Goal: Find specific page/section: Find specific page/section

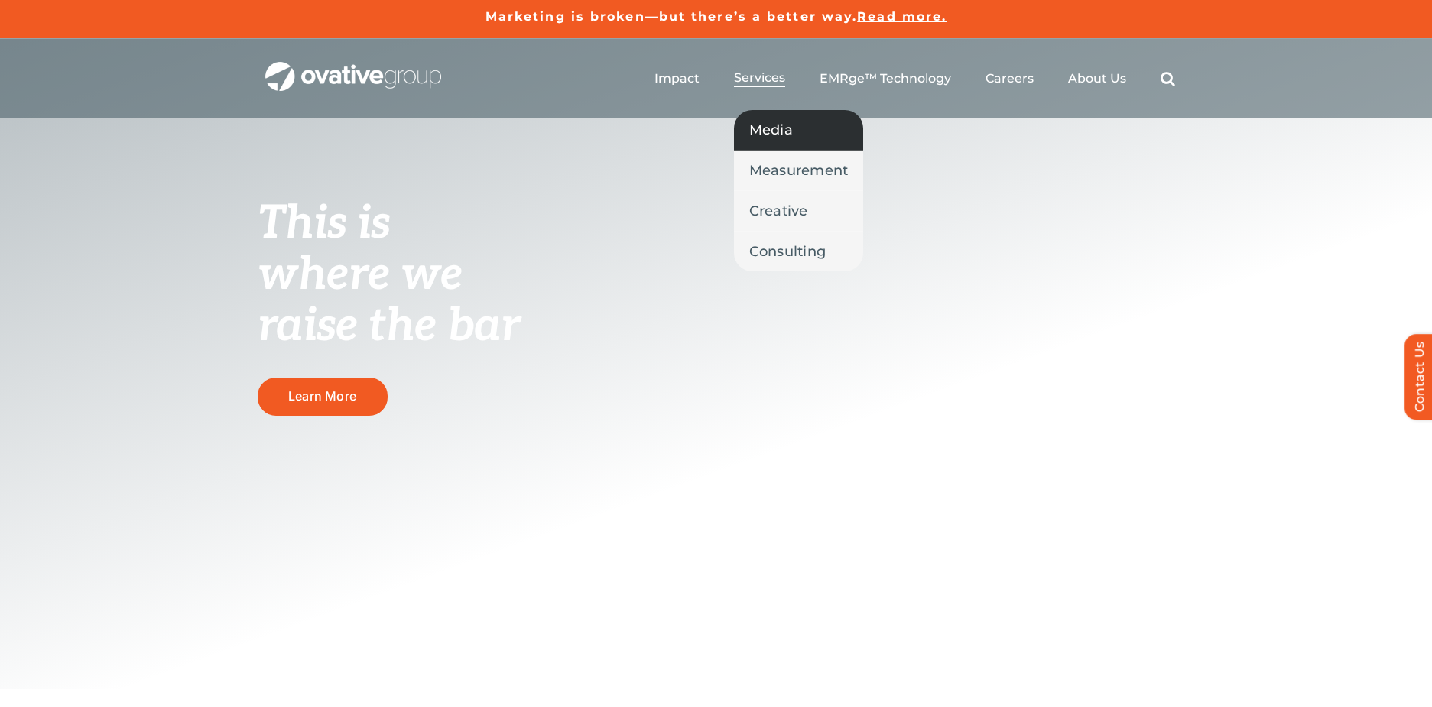
click at [785, 134] on span "Media" at bounding box center [771, 129] width 44 height 21
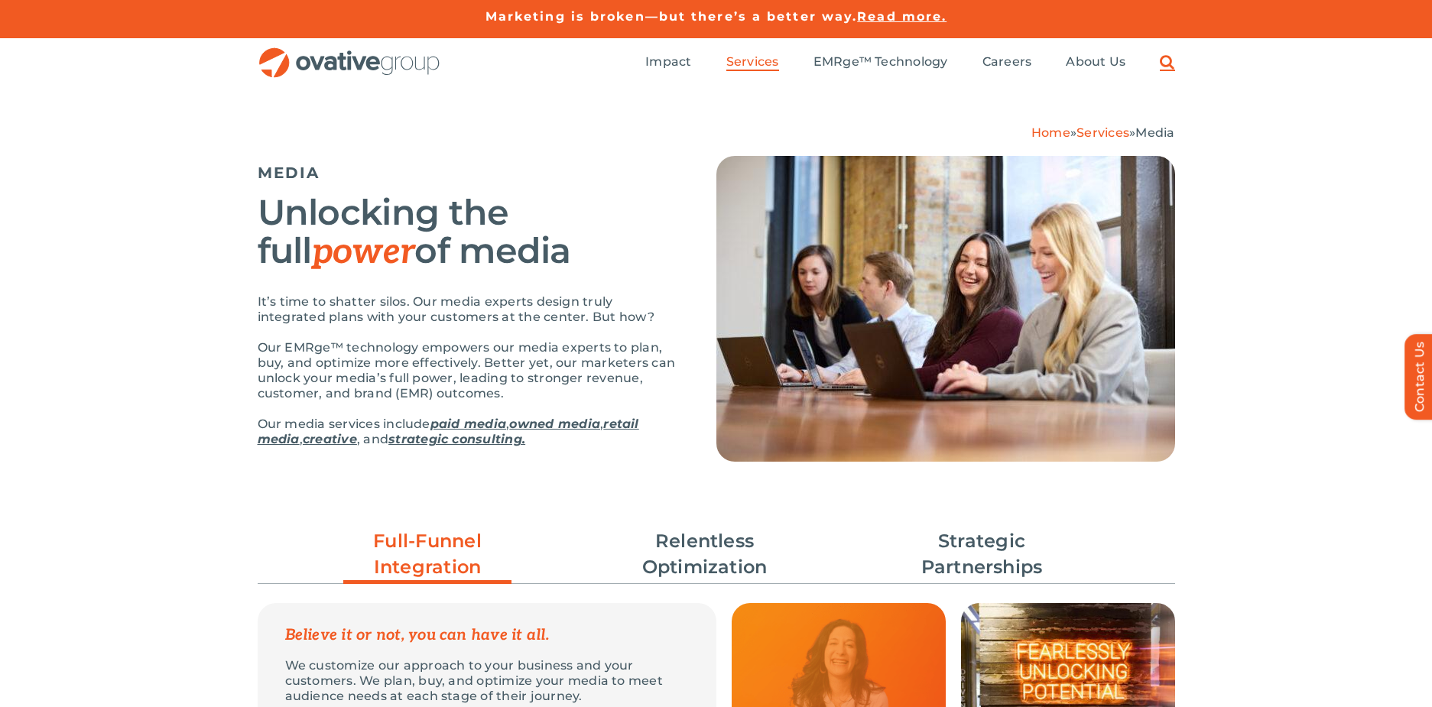
click at [1173, 62] on link "Search" at bounding box center [1167, 62] width 15 height 17
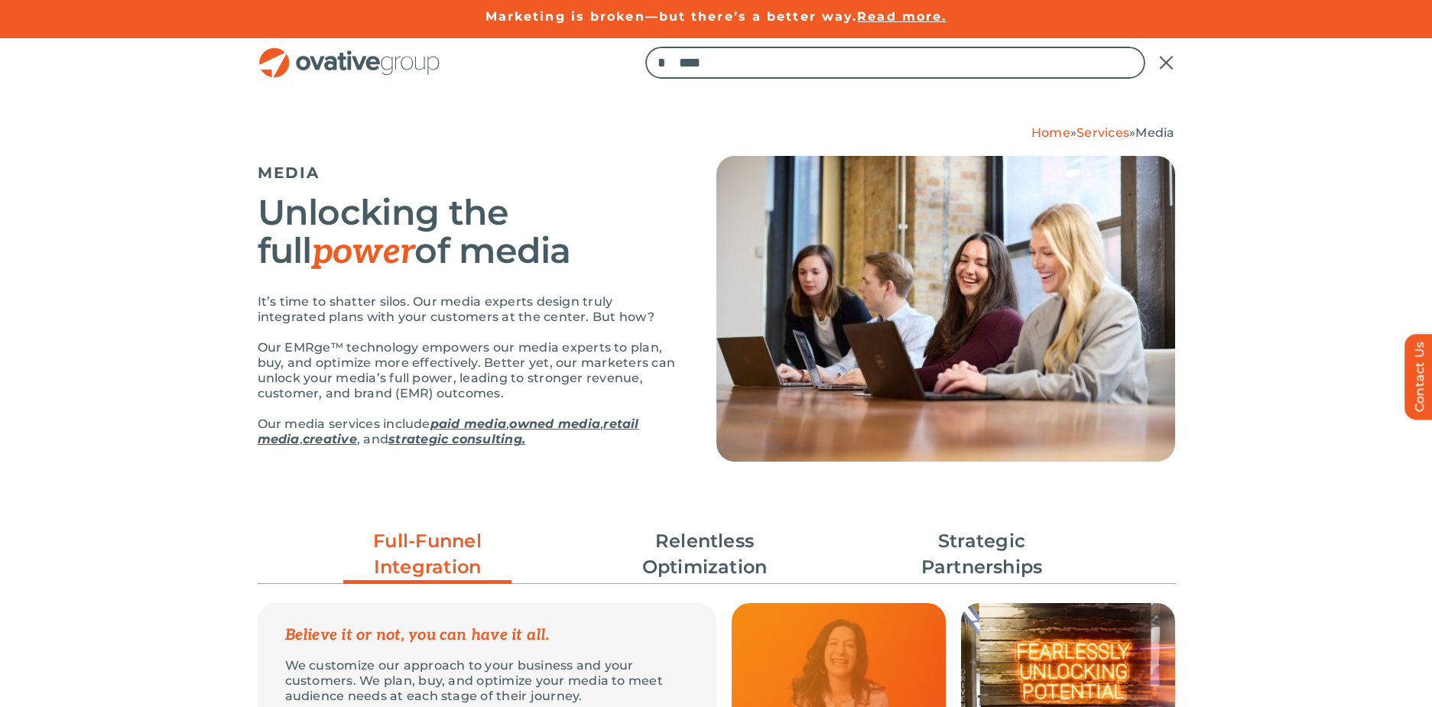
type input "****"
click at [645, 47] on input "*" at bounding box center [661, 63] width 32 height 32
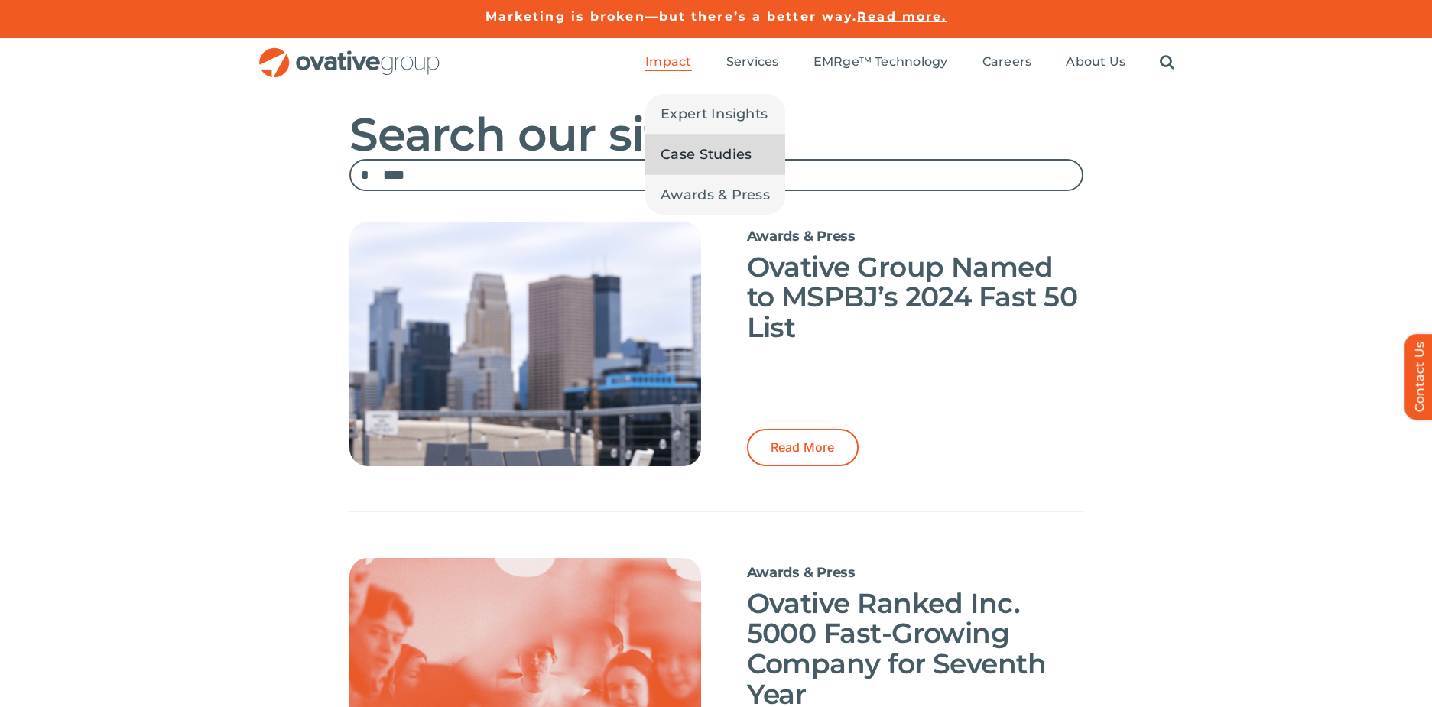
click at [708, 151] on span "Case Studies" at bounding box center [706, 154] width 91 height 21
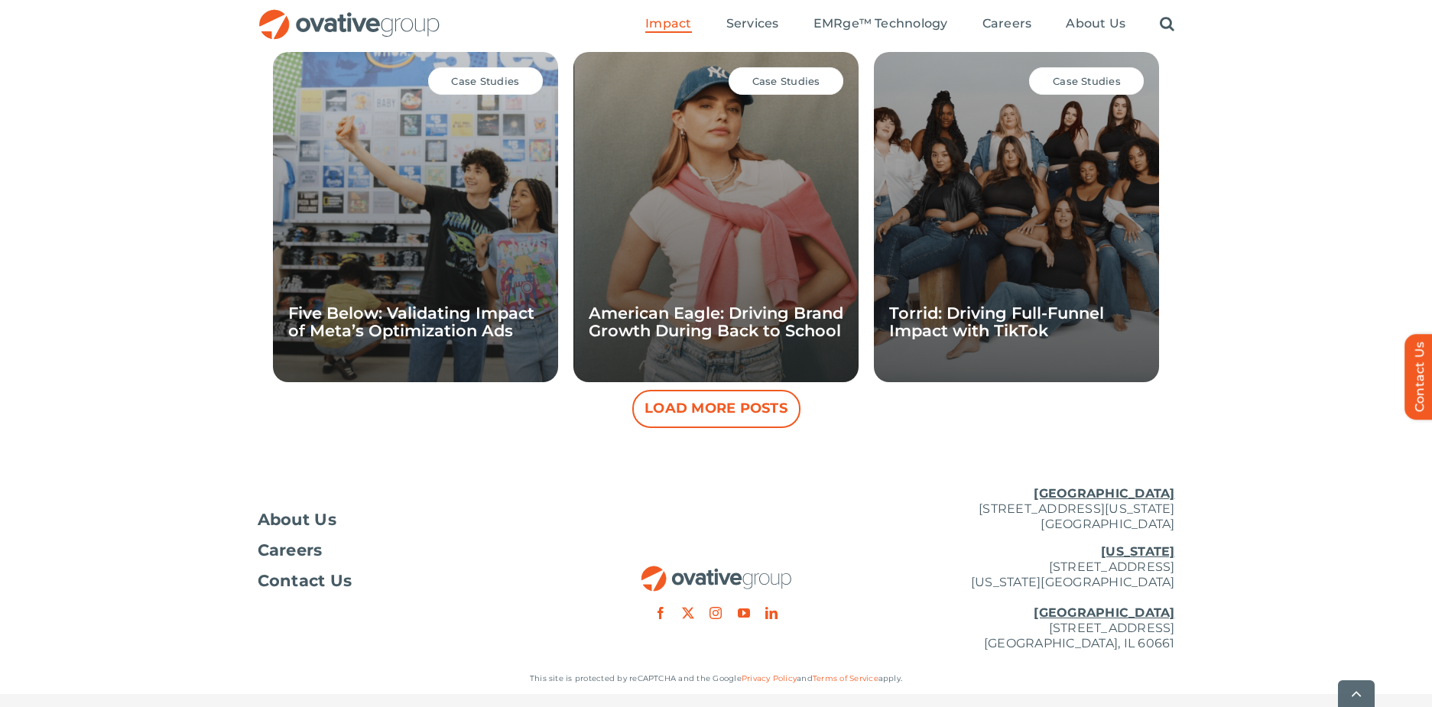
scroll to position [1436, 0]
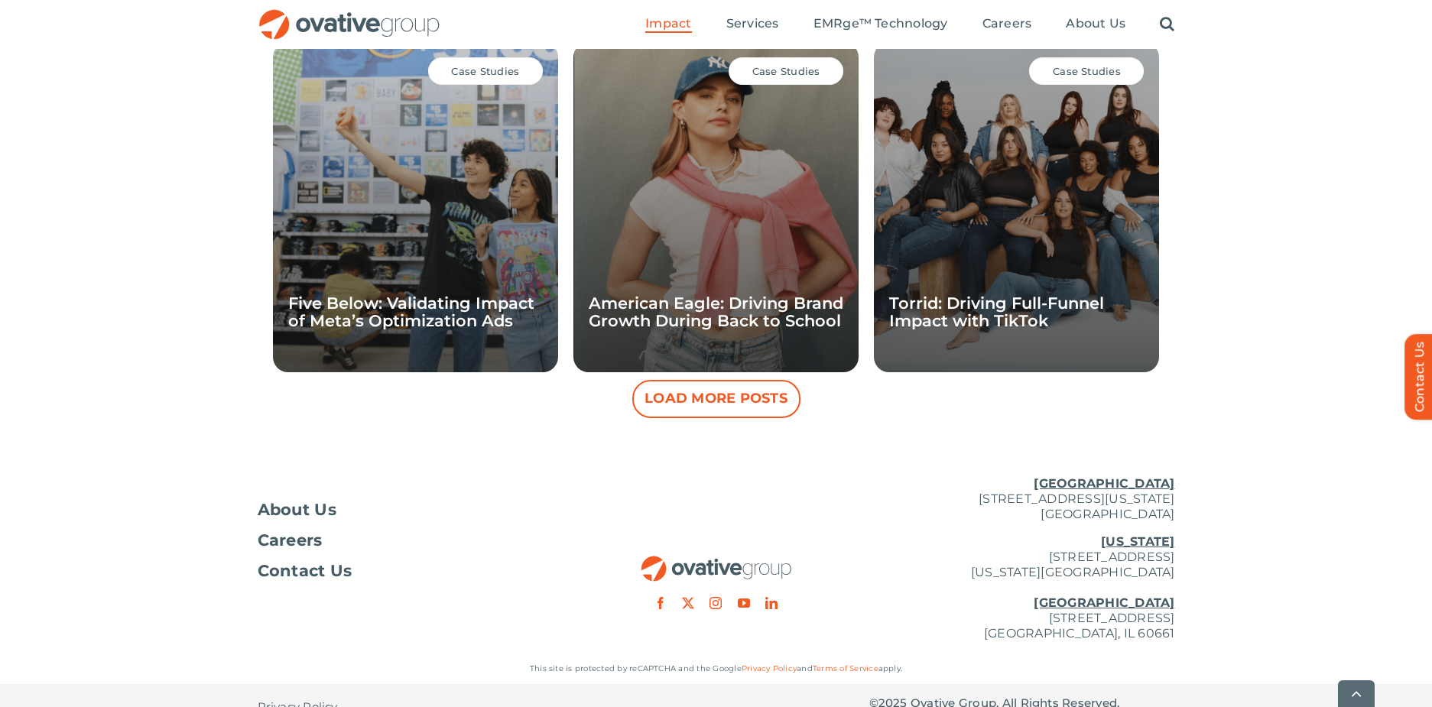
click at [775, 395] on button "Load More Posts" at bounding box center [716, 399] width 168 height 38
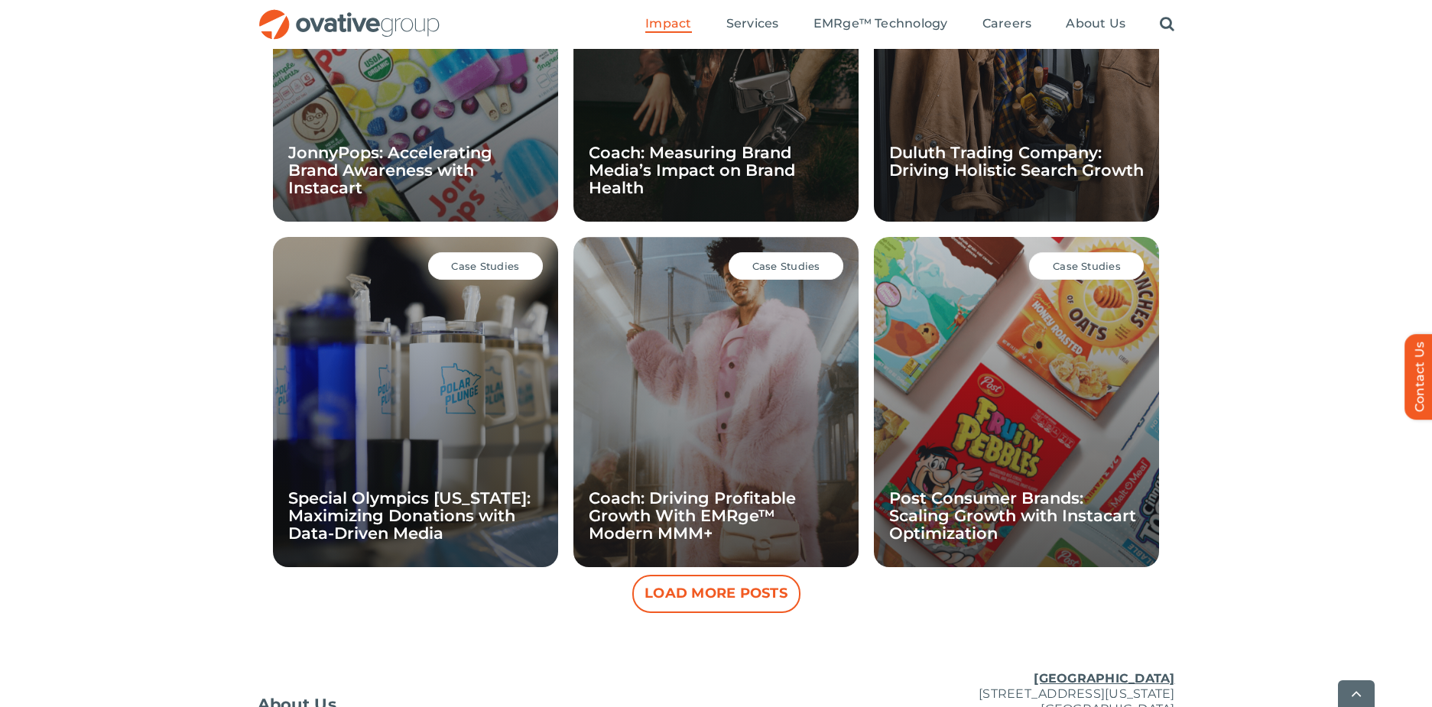
scroll to position [1971, 0]
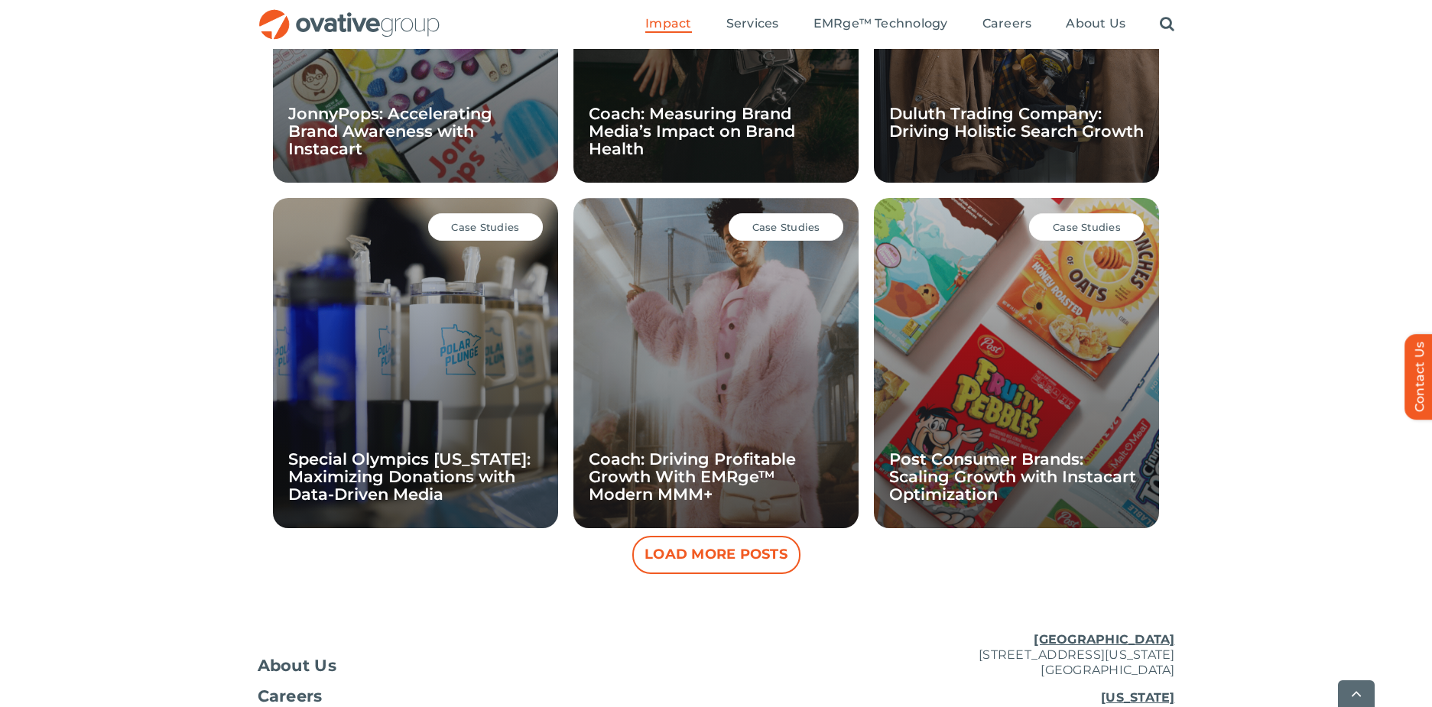
click at [725, 561] on button "Load More Posts" at bounding box center [716, 555] width 168 height 38
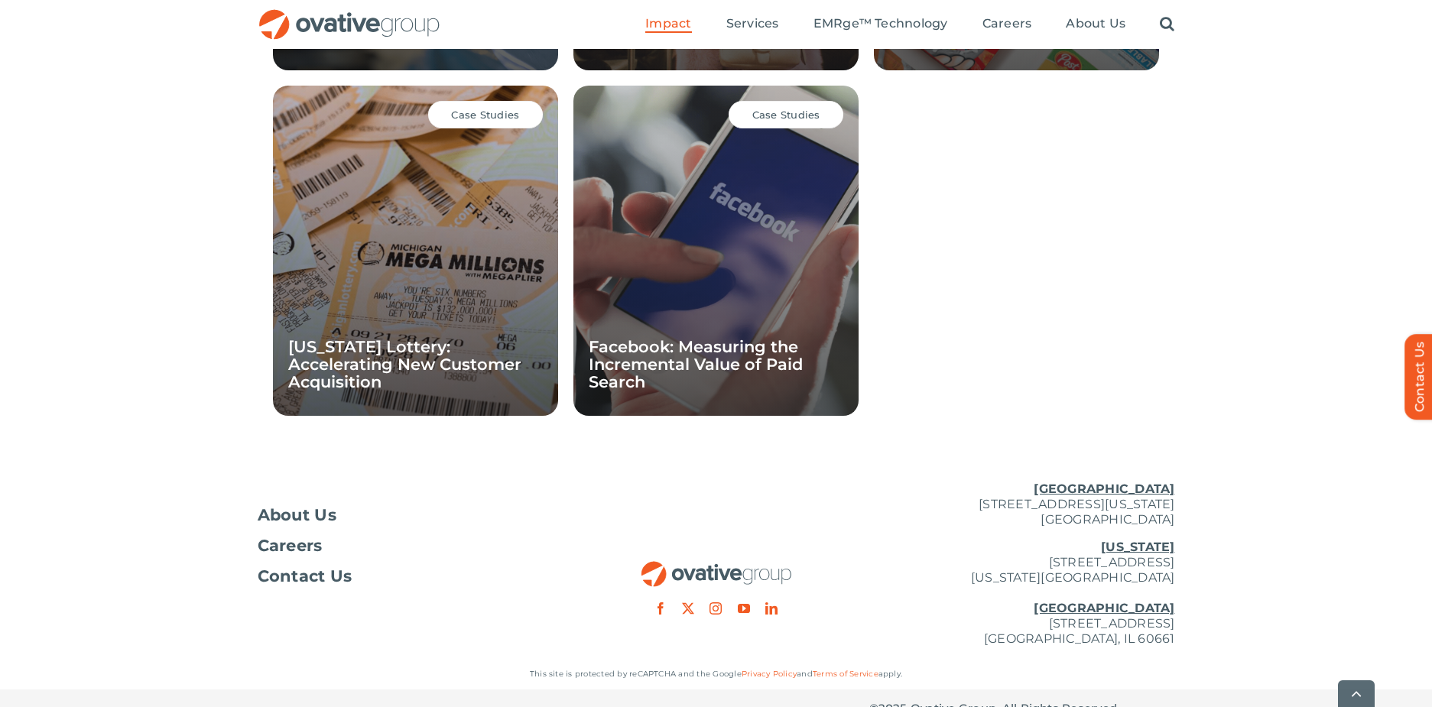
scroll to position [2430, 0]
